Goal: Task Accomplishment & Management: Manage account settings

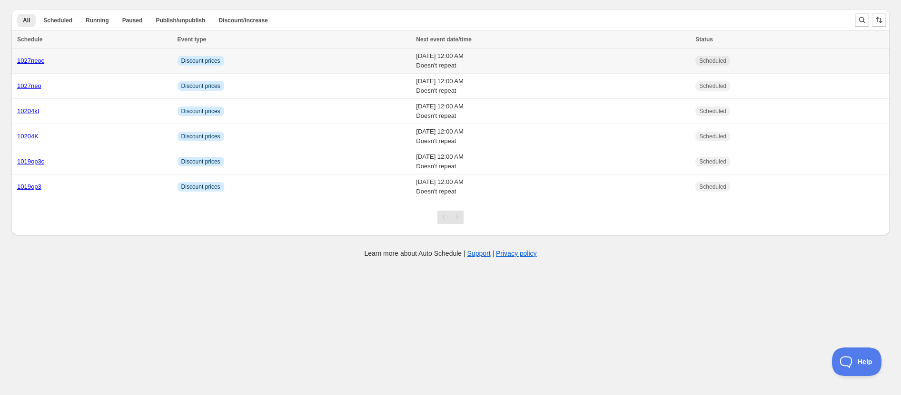
click at [27, 59] on link "1027neoc" at bounding box center [30, 60] width 27 height 7
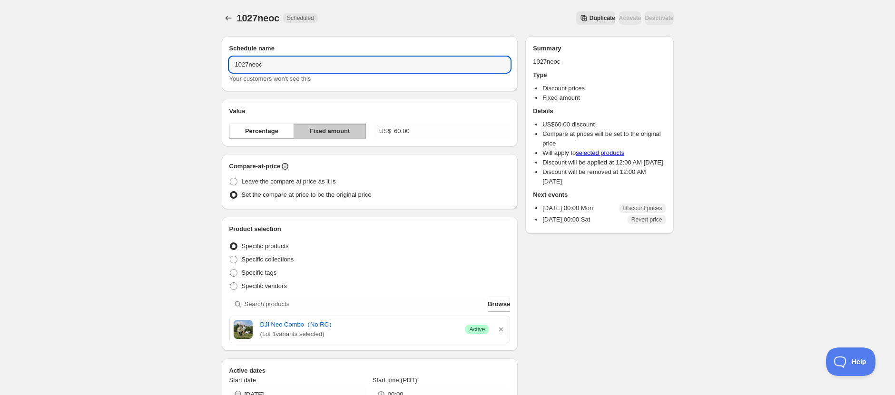
drag, startPoint x: 243, startPoint y: 64, endPoint x: 226, endPoint y: 64, distance: 16.2
click at [226, 64] on div "Schedule name 1027neoc Your customers won't see this" at bounding box center [370, 63] width 296 height 55
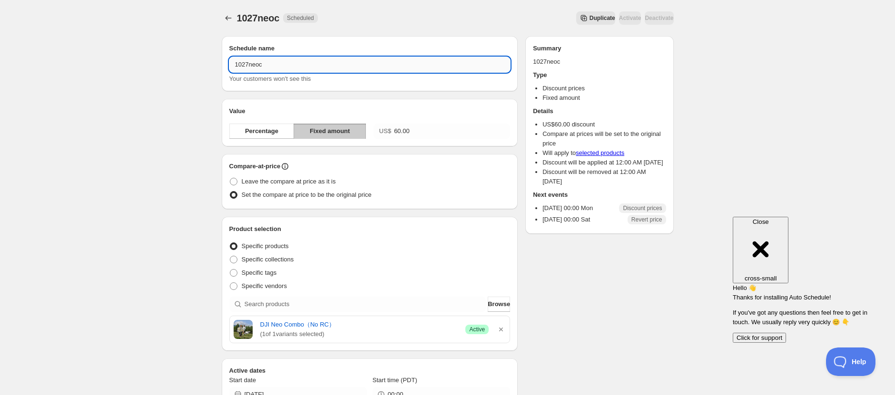
drag, startPoint x: 272, startPoint y: 65, endPoint x: 231, endPoint y: 64, distance: 41.4
click at [234, 63] on input "1027neoc" at bounding box center [369, 64] width 281 height 15
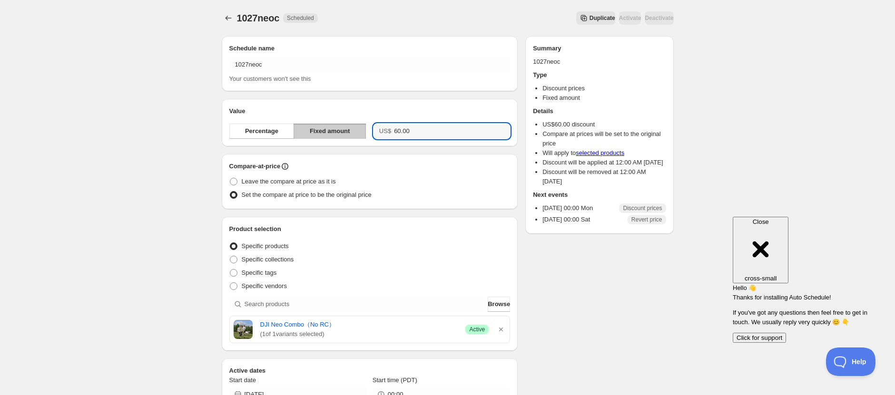
drag, startPoint x: 429, startPoint y: 133, endPoint x: 369, endPoint y: 133, distance: 60.0
click at [369, 134] on div "Percentage Fixed amount US$ 60.00" at bounding box center [369, 131] width 281 height 15
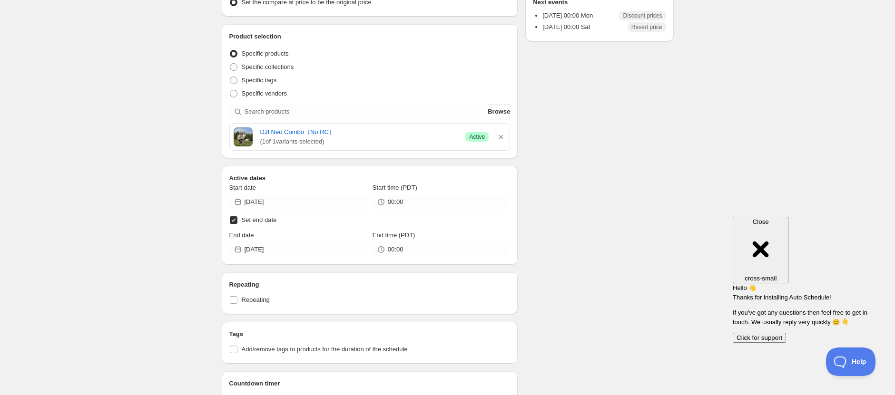
scroll to position [211, 0]
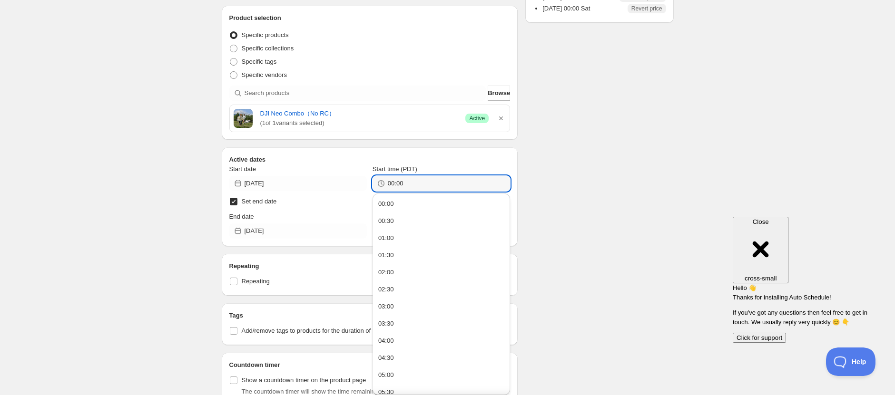
drag, startPoint x: 409, startPoint y: 184, endPoint x: 367, endPoint y: 178, distance: 42.7
click at [367, 178] on div "Start date [DATE] Start time (PDT) 00:00" at bounding box center [369, 178] width 281 height 27
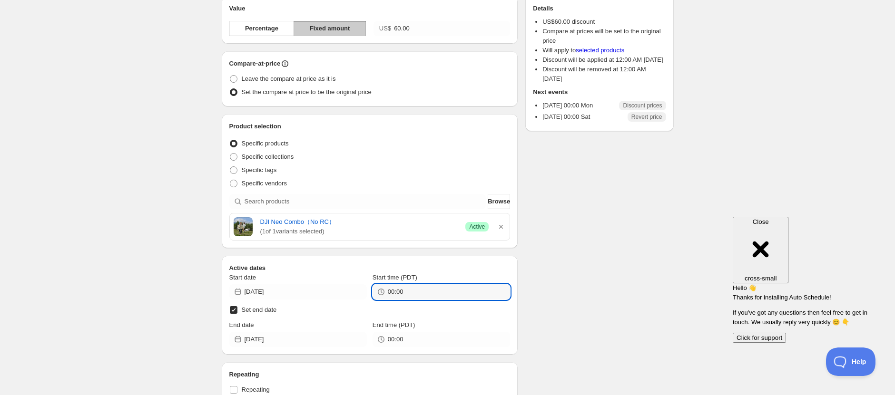
scroll to position [106, 0]
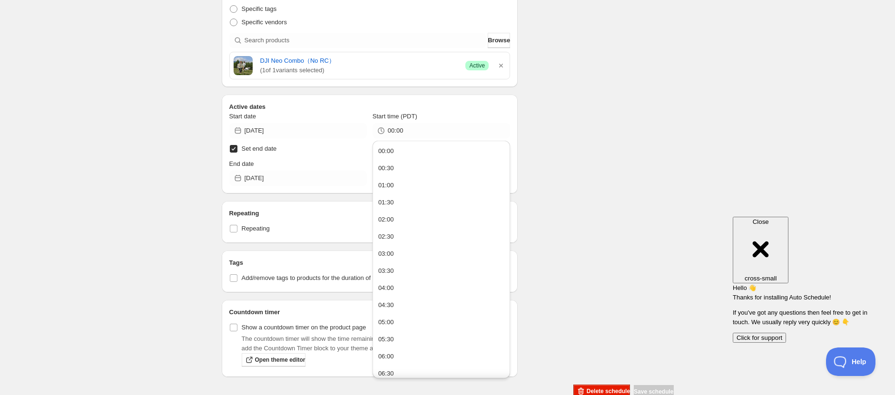
click at [591, 188] on div "Schedule name 1027neoc Your customers won't see this Value Percentage Fixed amo…" at bounding box center [444, 81] width 460 height 635
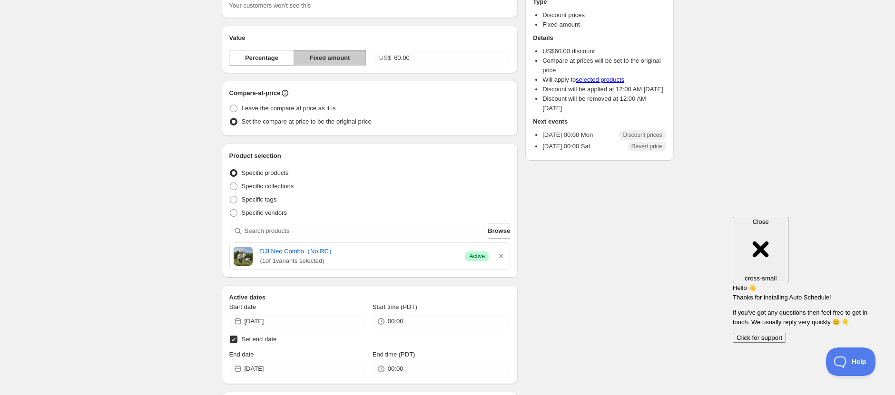
scroll to position [0, 0]
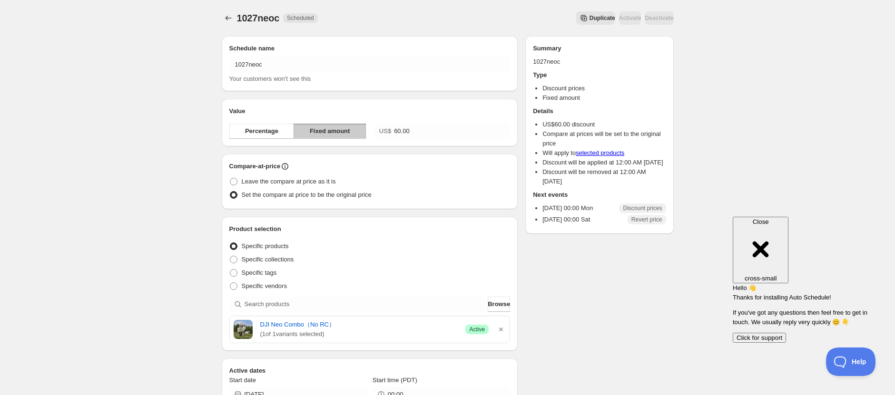
click at [220, 17] on div "1027neoc. This page is ready 1027neoc Scheduled Duplicate Activate Deactivate M…" at bounding box center [447, 331] width 475 height 663
click at [225, 17] on icon "Schedules" at bounding box center [229, 18] width 10 height 10
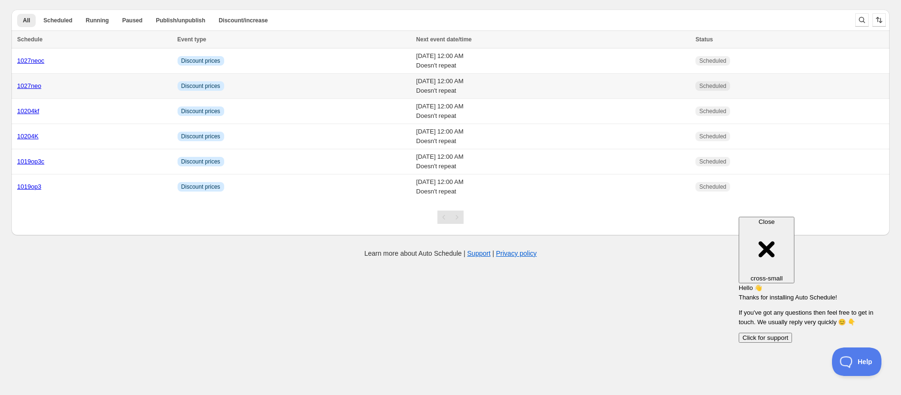
click at [34, 88] on link "1027neo" at bounding box center [29, 85] width 24 height 7
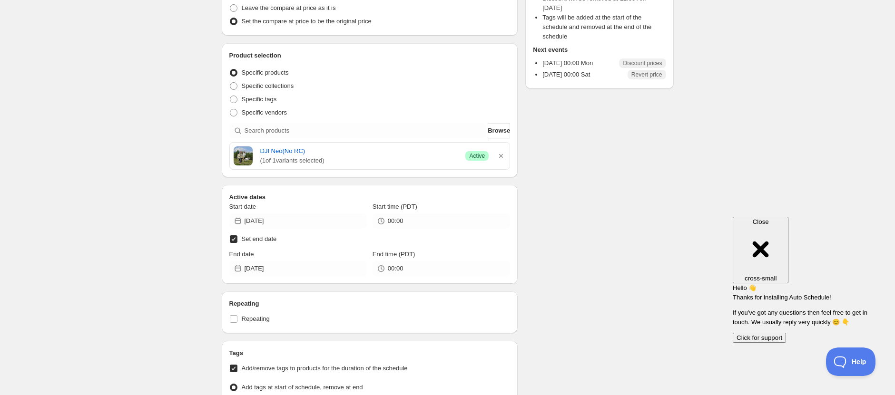
scroll to position [98, 0]
